Goal: Task Accomplishment & Management: Complete application form

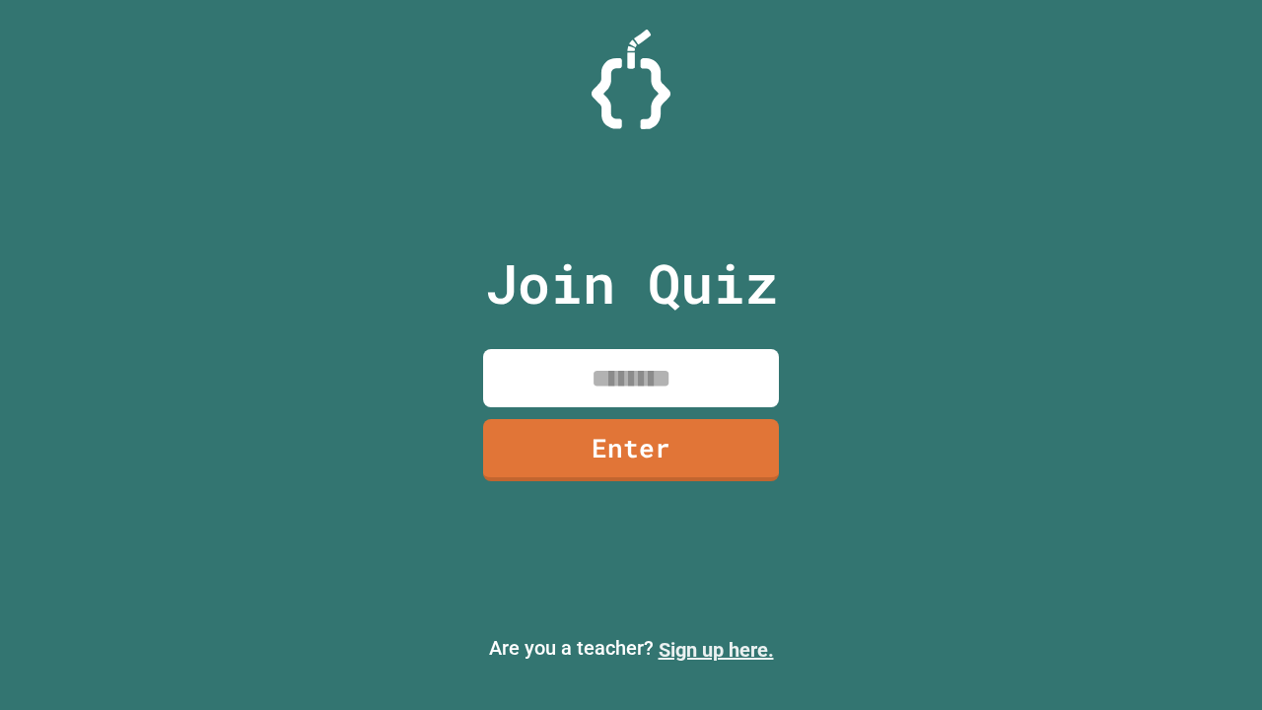
click at [716, 649] on link "Sign up here." at bounding box center [715, 650] width 115 height 24
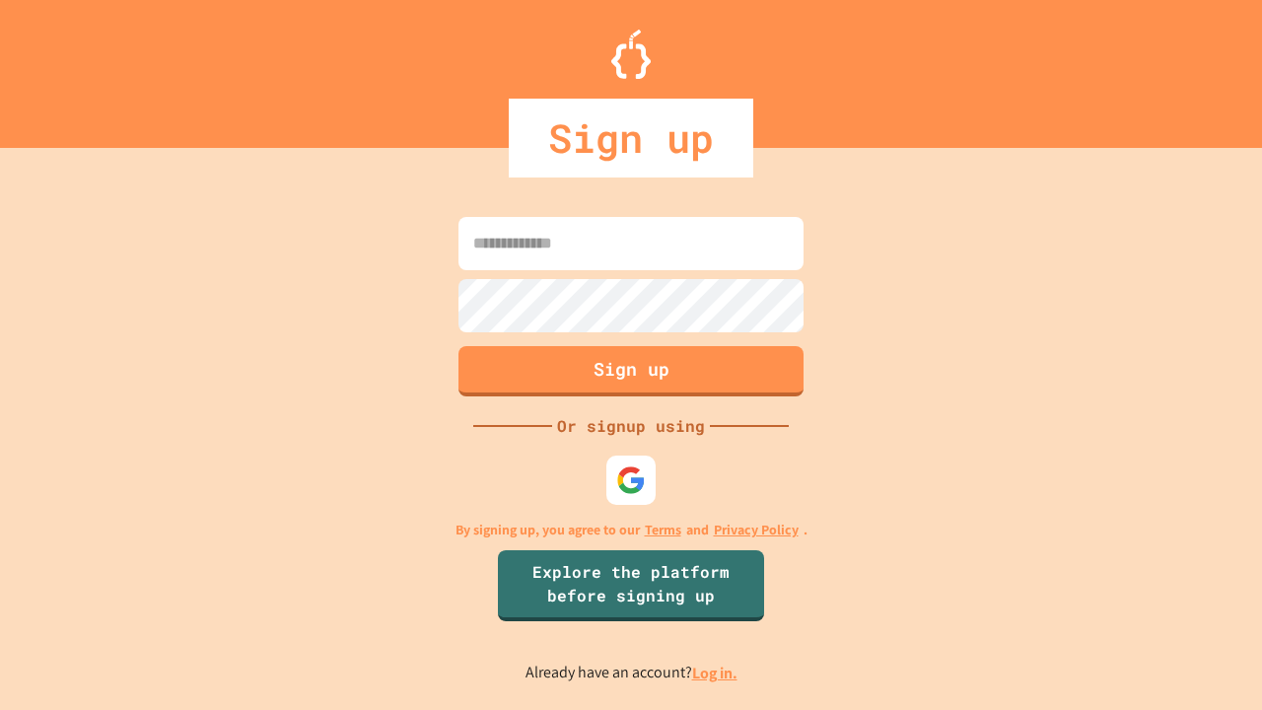
click at [716, 672] on link "Log in." at bounding box center [714, 672] width 45 height 21
